Goal: Information Seeking & Learning: Learn about a topic

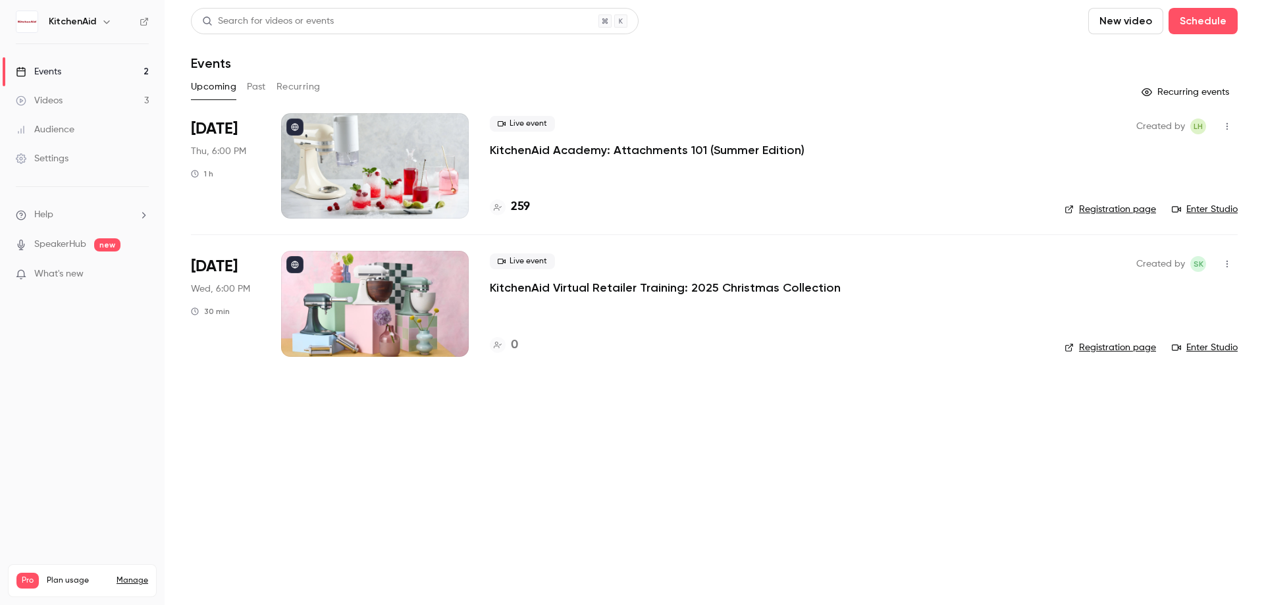
click at [643, 144] on p "KitchenAid Academy: Attachments 101 (Summer Edition)" at bounding box center [647, 150] width 315 height 16
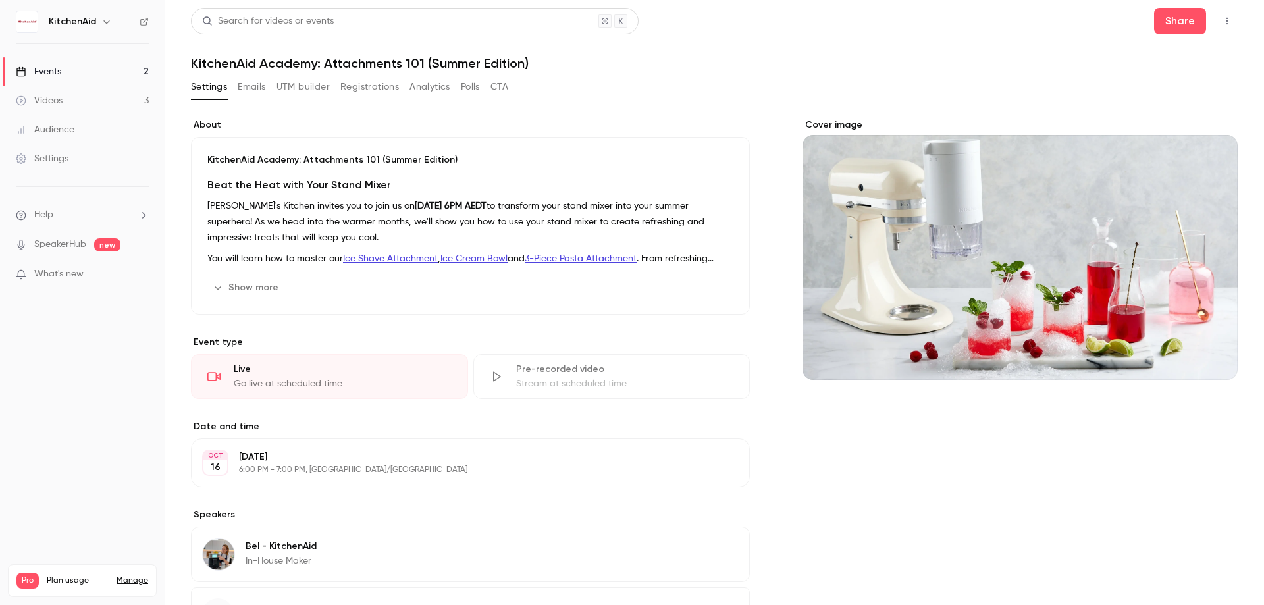
click at [347, 90] on button "Registrations" at bounding box center [369, 86] width 59 height 21
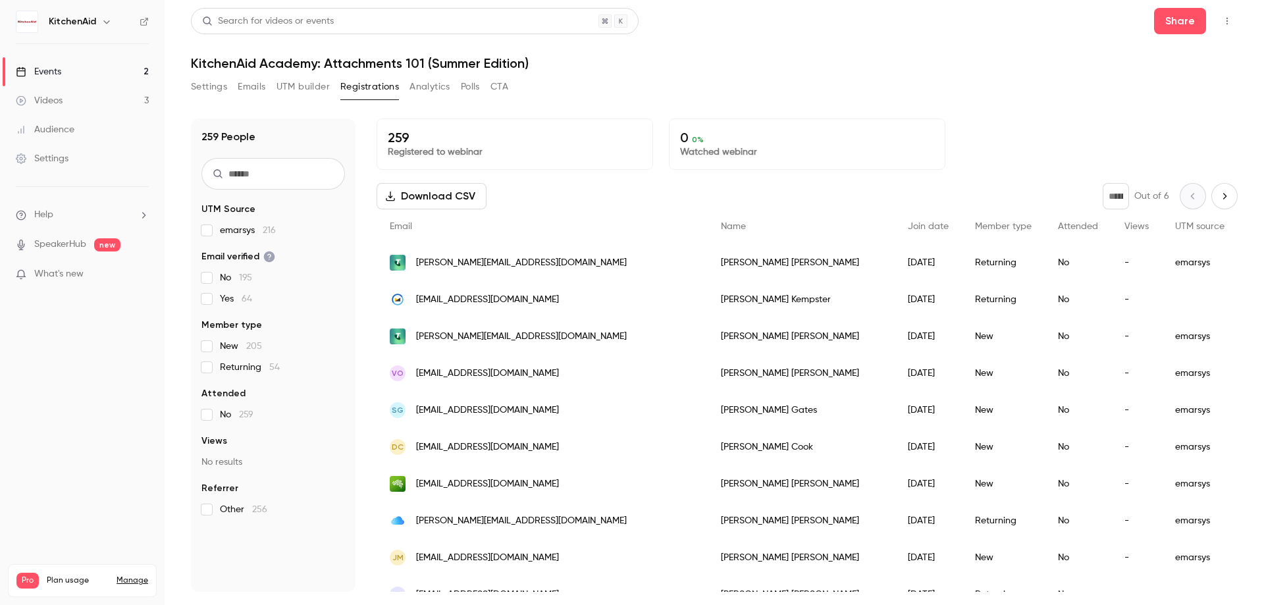
click at [233, 371] on span "Returning 54" at bounding box center [250, 367] width 60 height 13
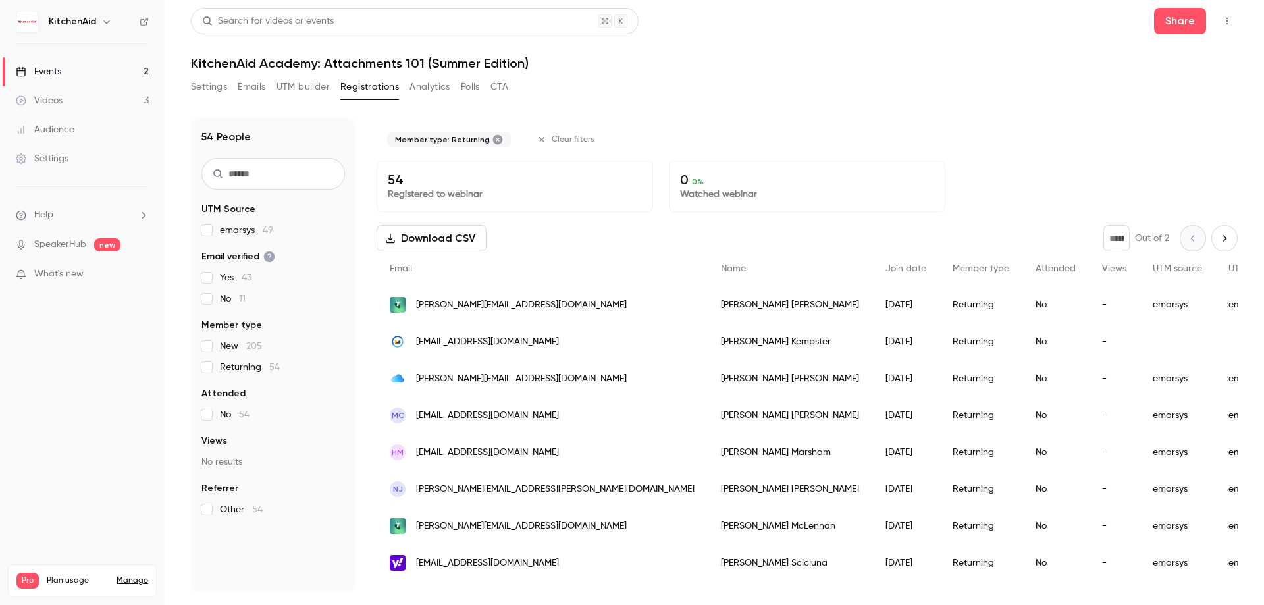
click at [233, 371] on span "Returning 54" at bounding box center [250, 367] width 60 height 13
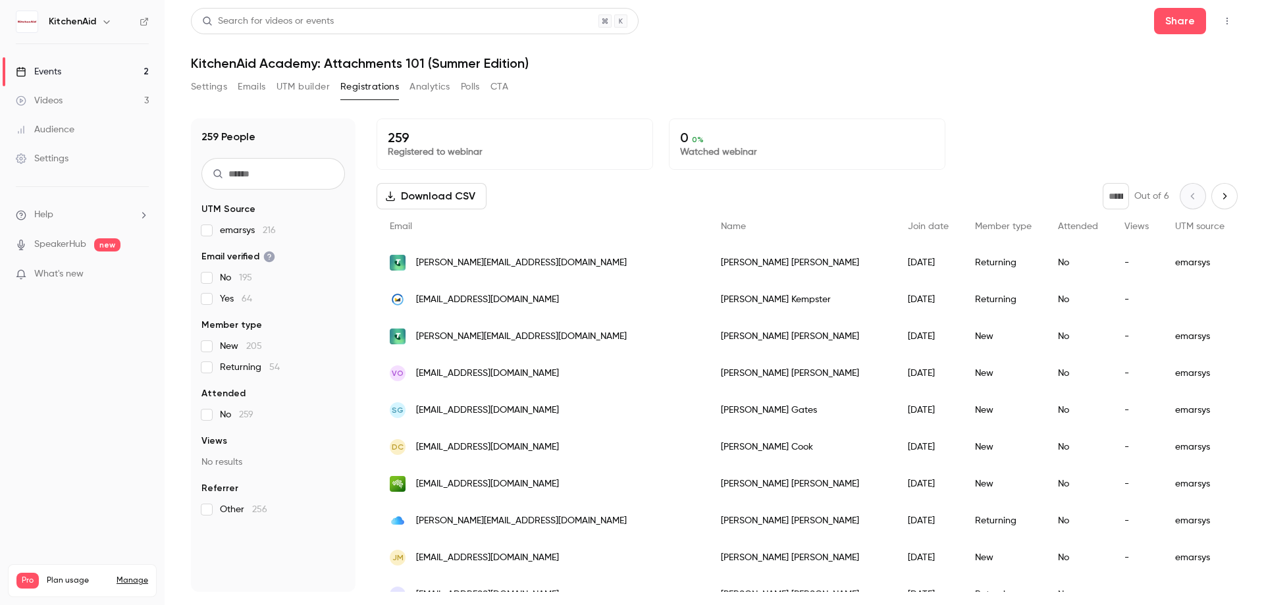
click at [418, 82] on button "Analytics" at bounding box center [430, 86] width 41 height 21
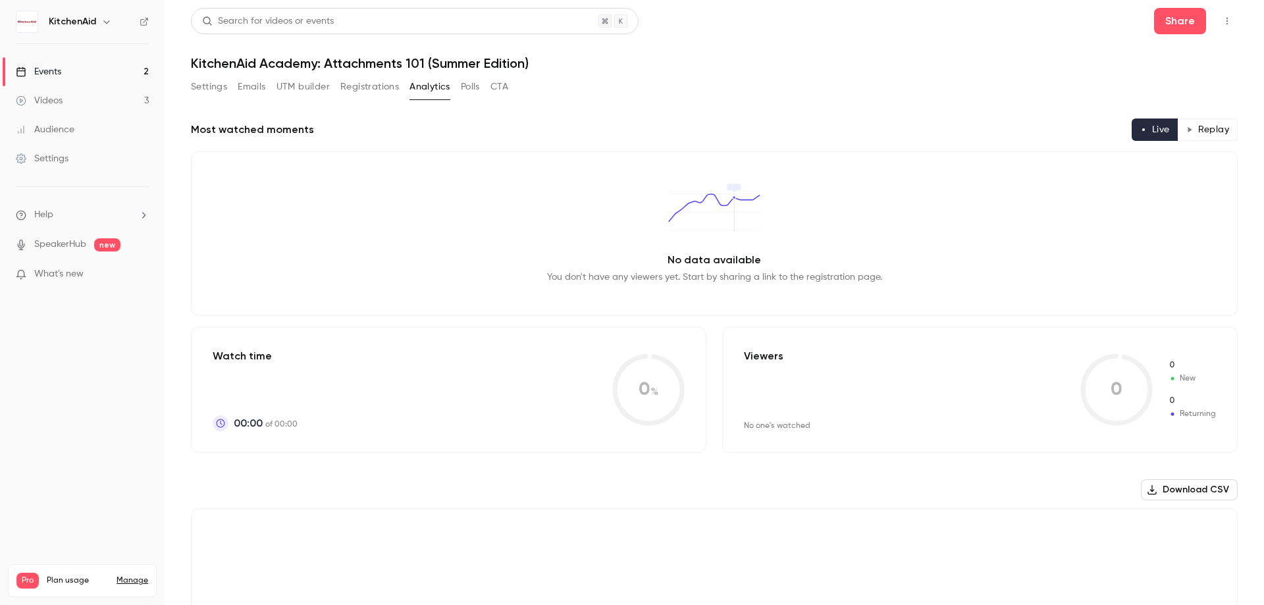
click at [103, 70] on link "Events 2" at bounding box center [82, 71] width 165 height 29
